Goal: Task Accomplishment & Management: Use online tool/utility

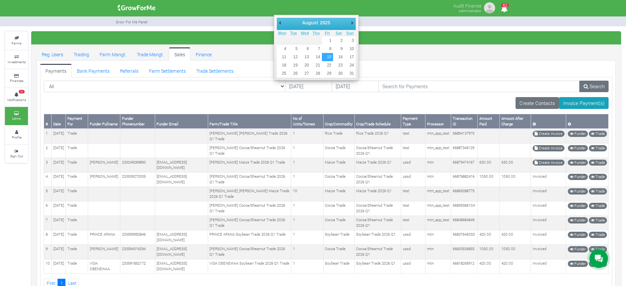
type input "15/08/2025"
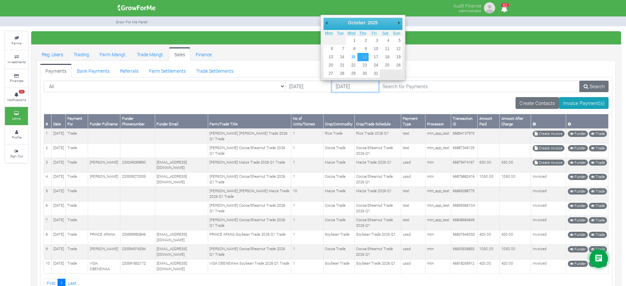
click at [332, 86] on input "[DATE]" at bounding box center [355, 87] width 47 height 12
type input "17/08/2025"
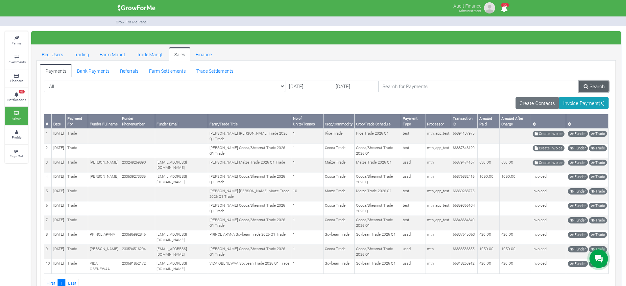
click at [598, 88] on link "Search" at bounding box center [593, 87] width 29 height 12
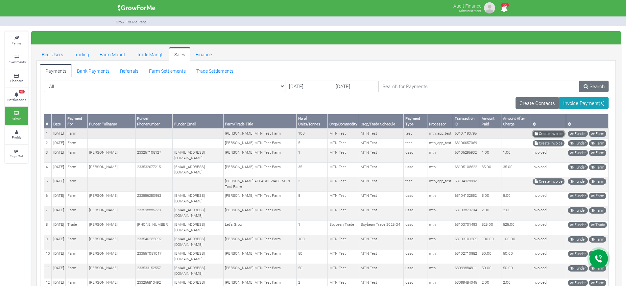
click at [545, 133] on link "Create Invoice" at bounding box center [549, 134] width 32 height 6
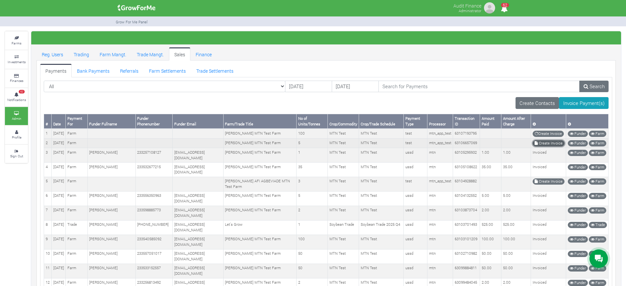
click at [551, 146] on link "Create Invoice" at bounding box center [549, 143] width 32 height 6
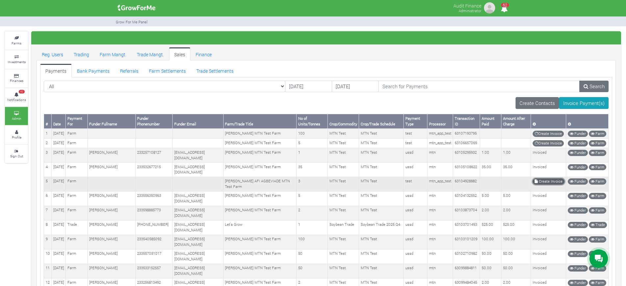
click at [538, 184] on link "Create Invoice" at bounding box center [549, 181] width 32 height 6
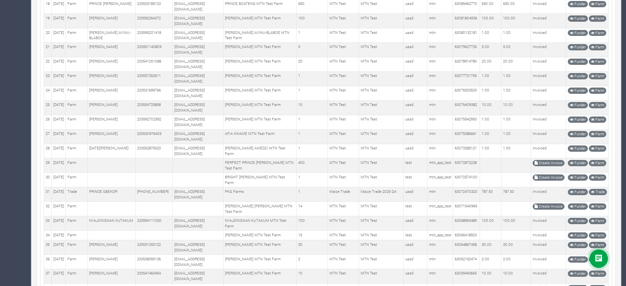
scroll to position [367, 0]
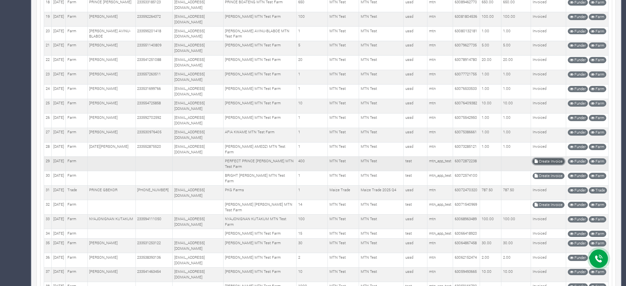
click at [536, 164] on link "Create Invoice" at bounding box center [549, 161] width 32 height 6
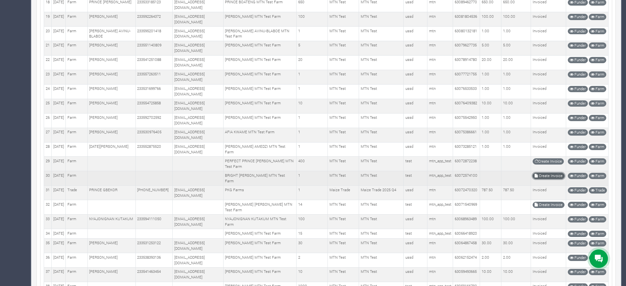
click at [539, 179] on link "Create Invoice" at bounding box center [549, 176] width 32 height 6
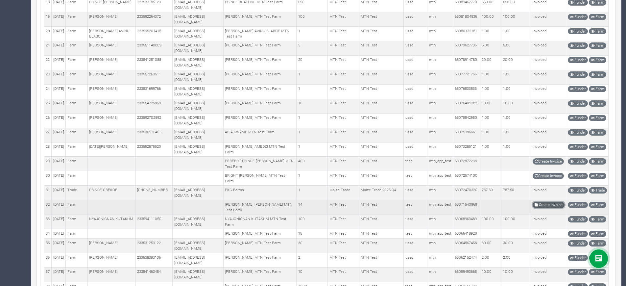
click at [543, 208] on link "Create Invoice" at bounding box center [549, 205] width 32 height 6
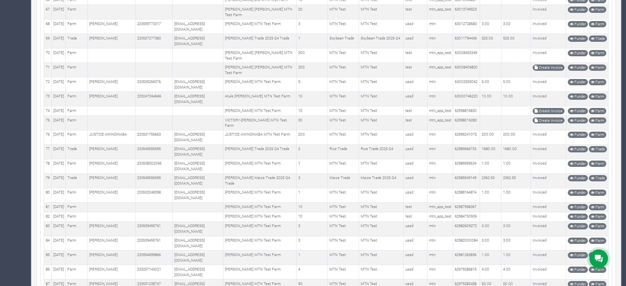
scroll to position [1005, 0]
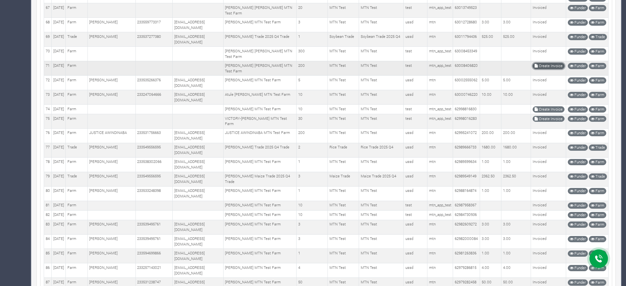
click at [544, 69] on link "Create Invoice" at bounding box center [549, 66] width 32 height 6
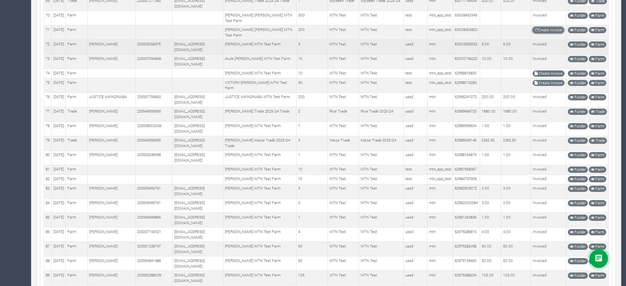
scroll to position [1043, 0]
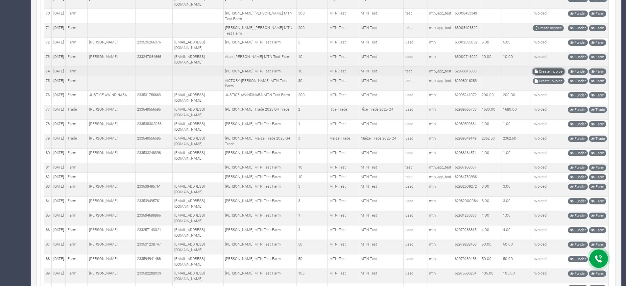
click at [541, 75] on link "Create Invoice" at bounding box center [549, 71] width 32 height 6
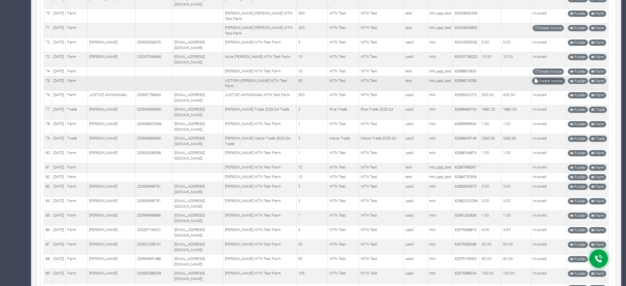
click at [539, 84] on link "Create Invoice" at bounding box center [549, 81] width 32 height 6
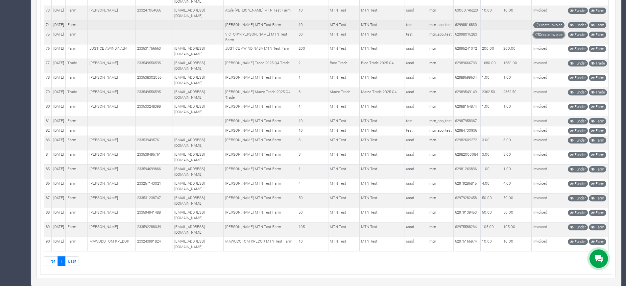
scroll to position [1139, 0]
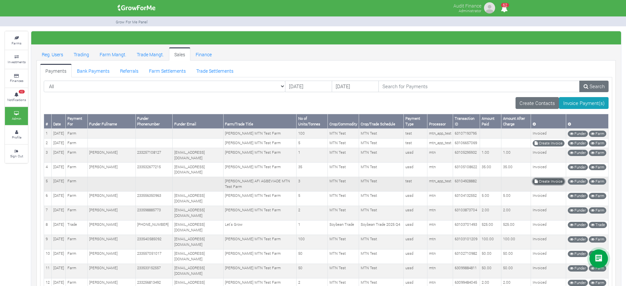
drag, startPoint x: 0, startPoint y: 0, endPoint x: 557, endPoint y: 193, distance: 589.3
click at [557, 184] on link "Create Invoice" at bounding box center [549, 181] width 32 height 6
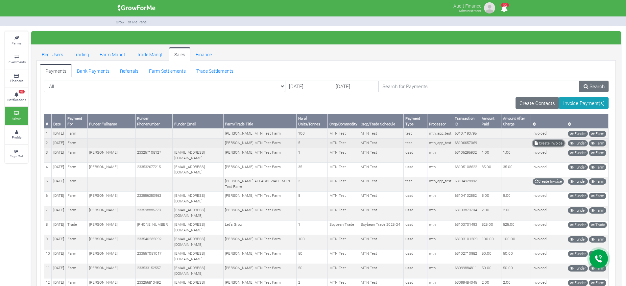
click at [536, 145] on icon at bounding box center [536, 143] width 3 height 4
click at [548, 146] on link "Create Invoice" at bounding box center [549, 143] width 32 height 6
click at [545, 146] on link "Create Invoice" at bounding box center [549, 143] width 32 height 6
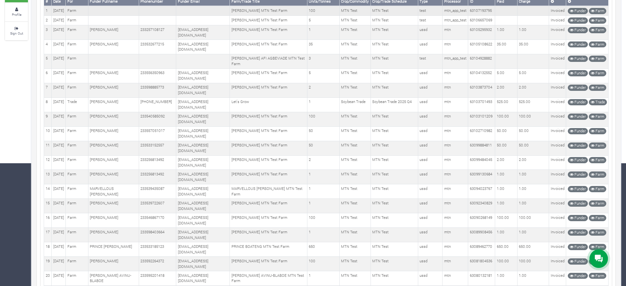
scroll to position [124, 0]
